Goal: Purchase product/service

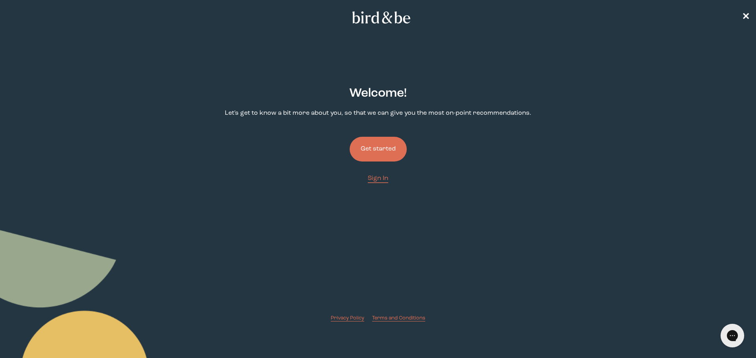
click at [381, 142] on button "Get started" at bounding box center [377, 149] width 57 height 25
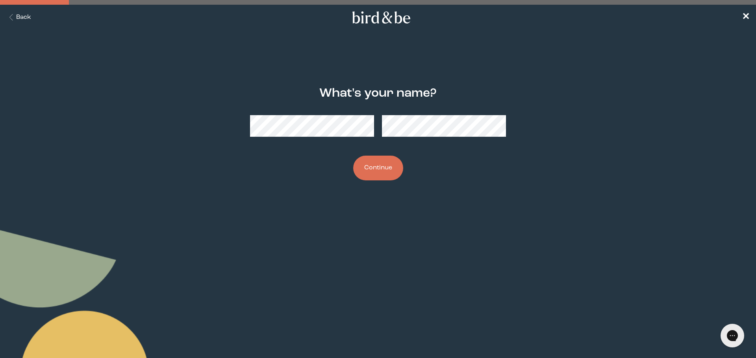
click at [373, 172] on button "Continue" at bounding box center [378, 168] width 50 height 25
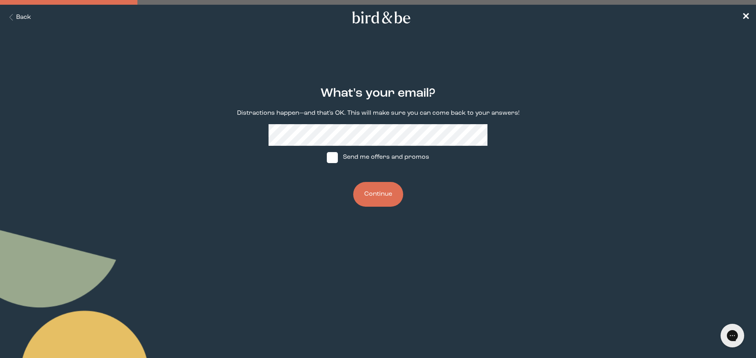
click at [384, 196] on button "Continue" at bounding box center [378, 194] width 50 height 25
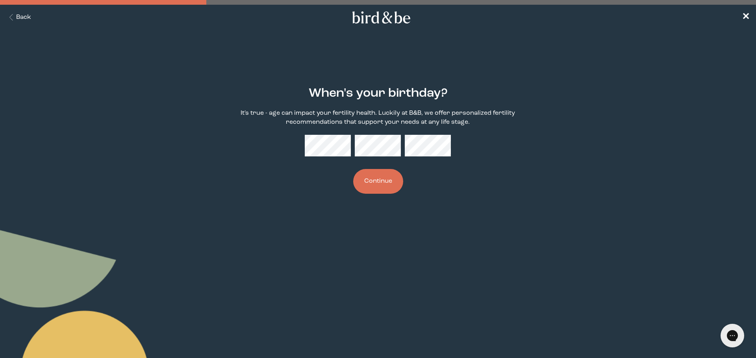
click at [369, 179] on button "Continue" at bounding box center [378, 181] width 50 height 25
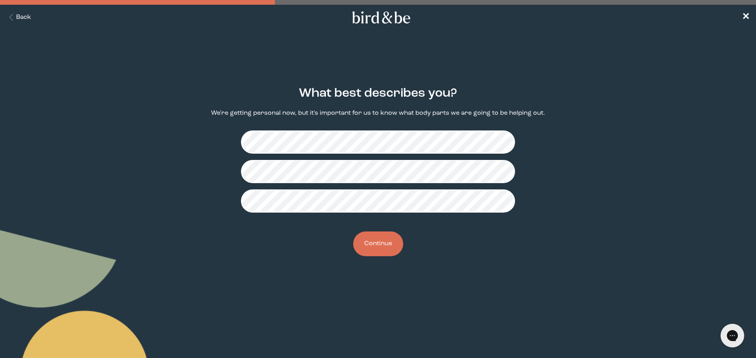
click at [371, 248] on button "Continue" at bounding box center [378, 244] width 50 height 25
click at [378, 242] on button "Continue" at bounding box center [378, 244] width 50 height 25
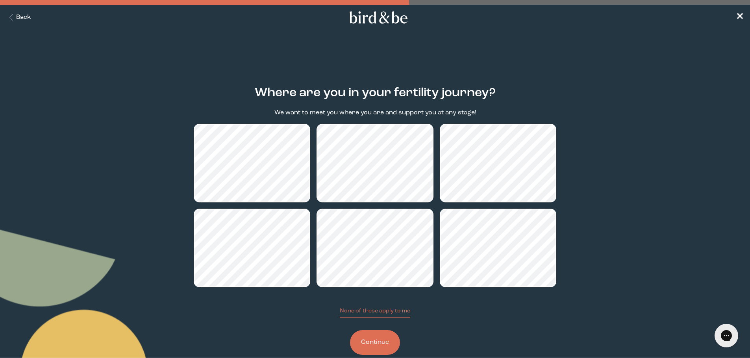
click at [376, 342] on button "Continue" at bounding box center [375, 343] width 50 height 25
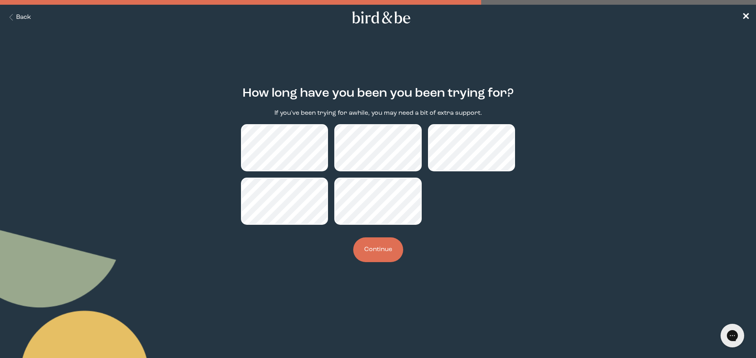
click at [374, 253] on button "Continue" at bounding box center [378, 250] width 50 height 25
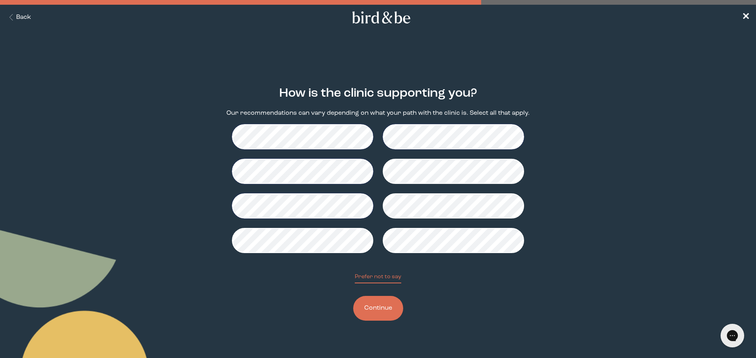
click at [379, 306] on button "Continue" at bounding box center [378, 308] width 50 height 25
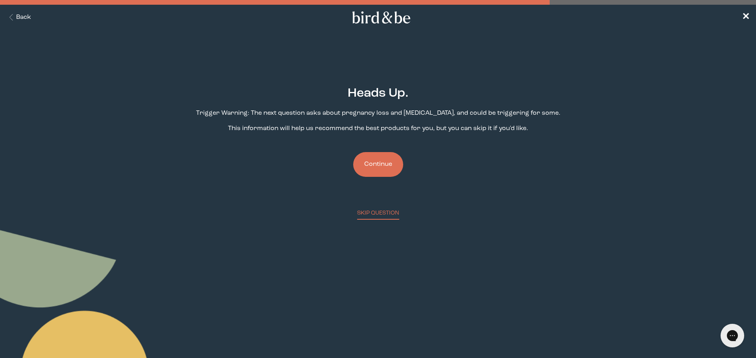
click at [381, 166] on button "Continue" at bounding box center [378, 164] width 50 height 25
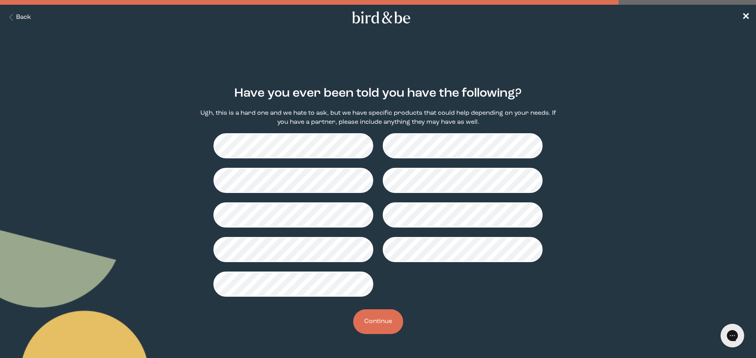
click at [374, 314] on button "Continue" at bounding box center [378, 322] width 50 height 25
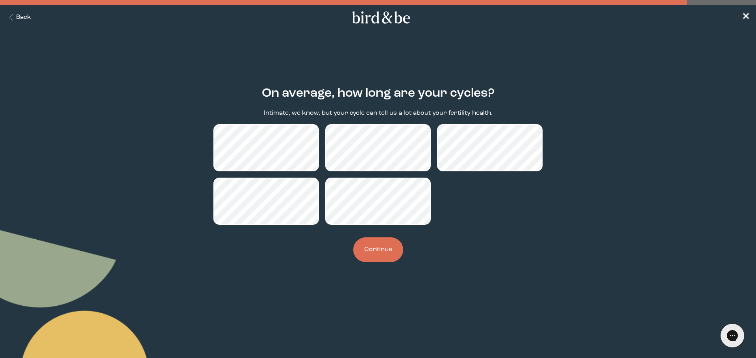
click at [380, 251] on button "Continue" at bounding box center [378, 250] width 50 height 25
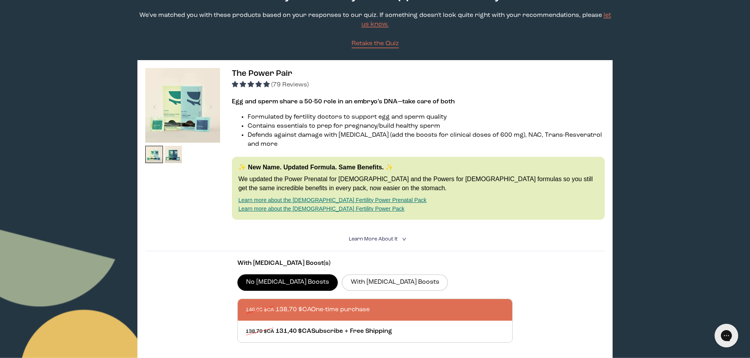
scroll to position [79, 0]
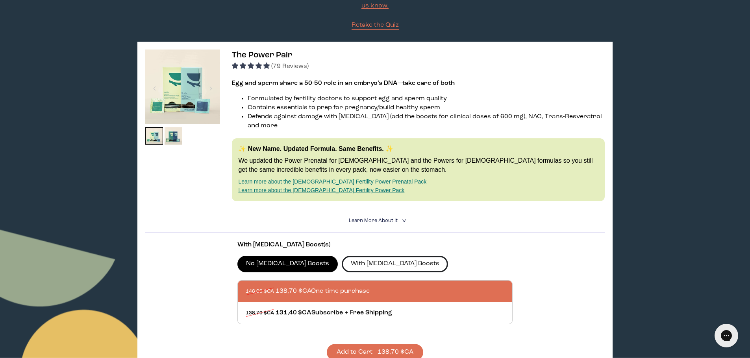
click at [366, 256] on label "With [MEDICAL_DATA] Boosts" at bounding box center [395, 264] width 106 height 17
click at [0, 0] on input "With [MEDICAL_DATA] Boosts" at bounding box center [0, 0] width 0 height 0
click at [391, 218] on span "Learn More About it" at bounding box center [373, 220] width 49 height 5
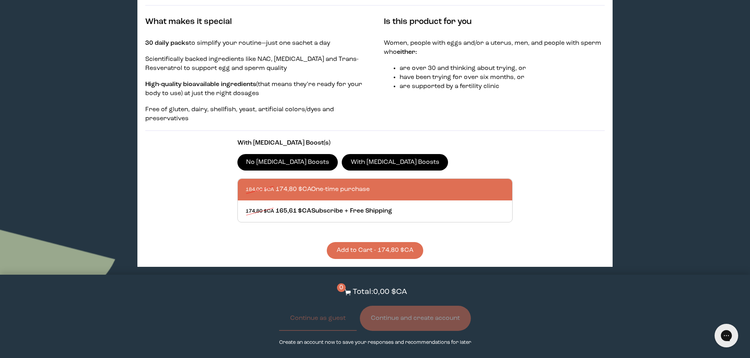
scroll to position [354, 0]
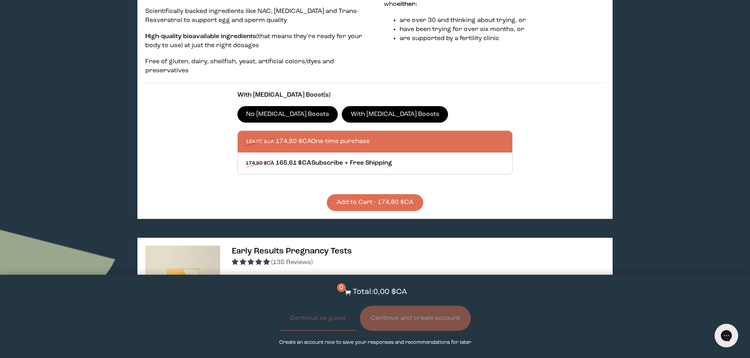
click at [405, 195] on button "Add to Cart - 174,80 $CA" at bounding box center [375, 202] width 96 height 17
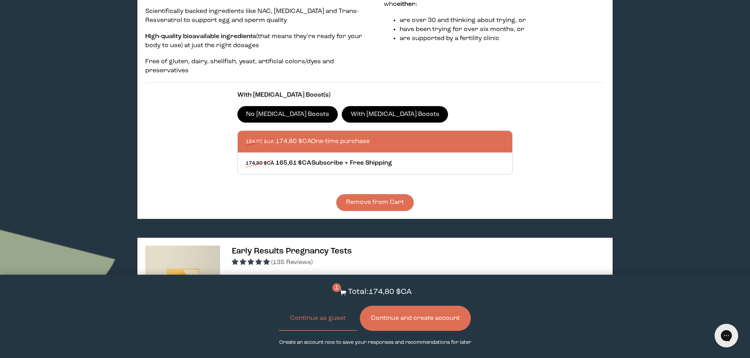
click at [394, 321] on button "Continue and create account" at bounding box center [415, 318] width 111 height 25
